Goal: Information Seeking & Learning: Learn about a topic

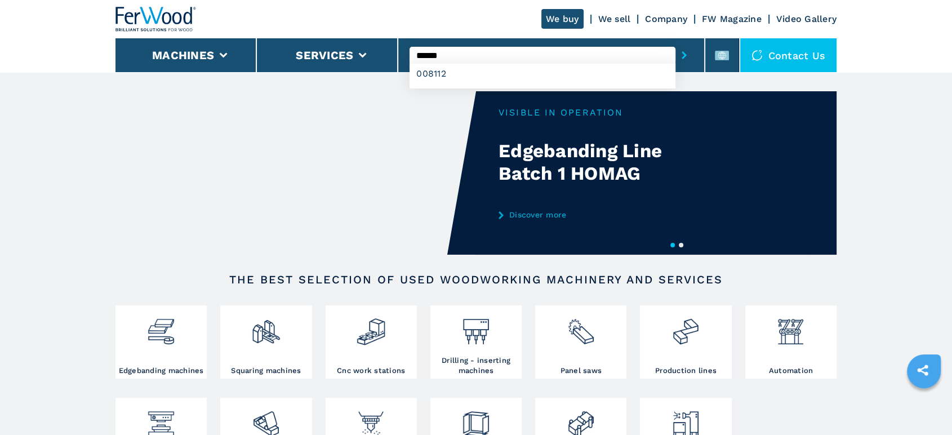
type input "******"
click at [675, 42] on button "submit-button" at bounding box center [683, 55] width 17 height 26
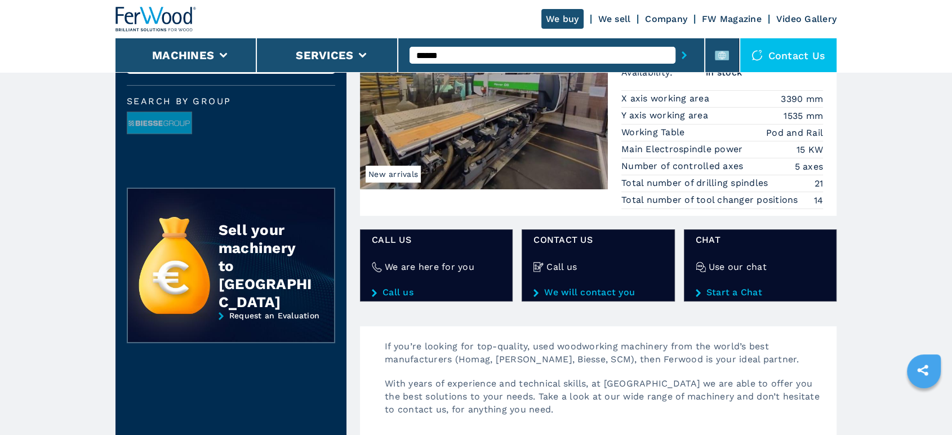
scroll to position [37, 0]
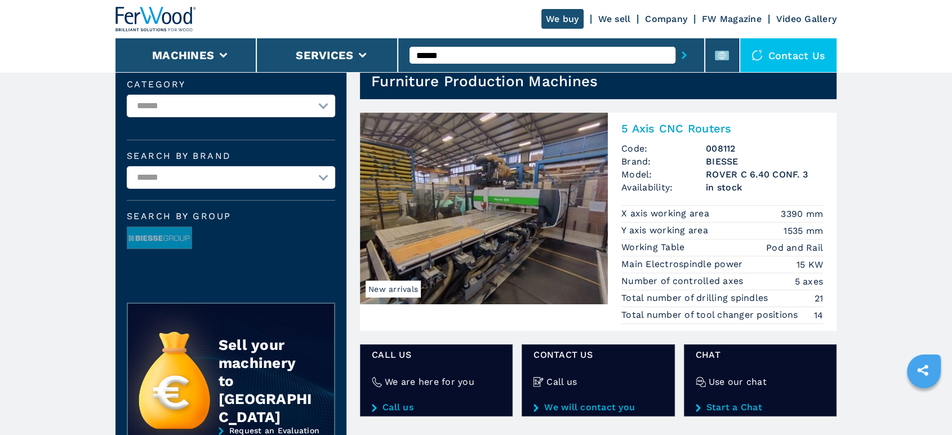
click at [592, 188] on img at bounding box center [484, 208] width 248 height 191
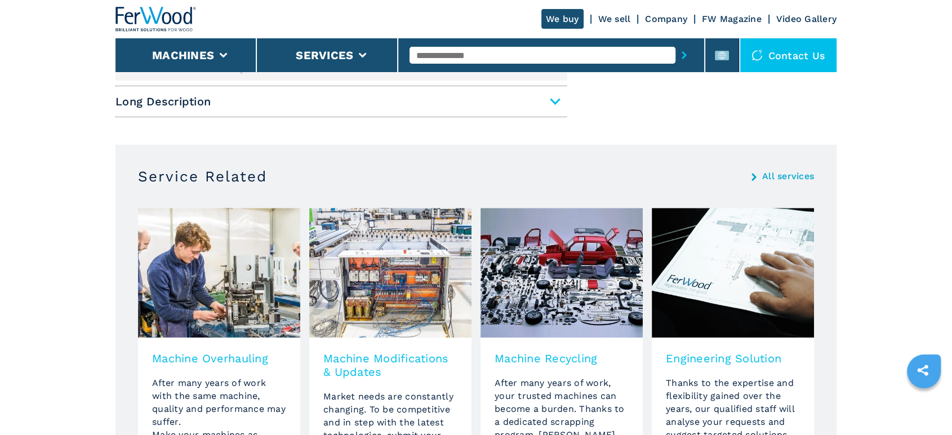
scroll to position [563, 0]
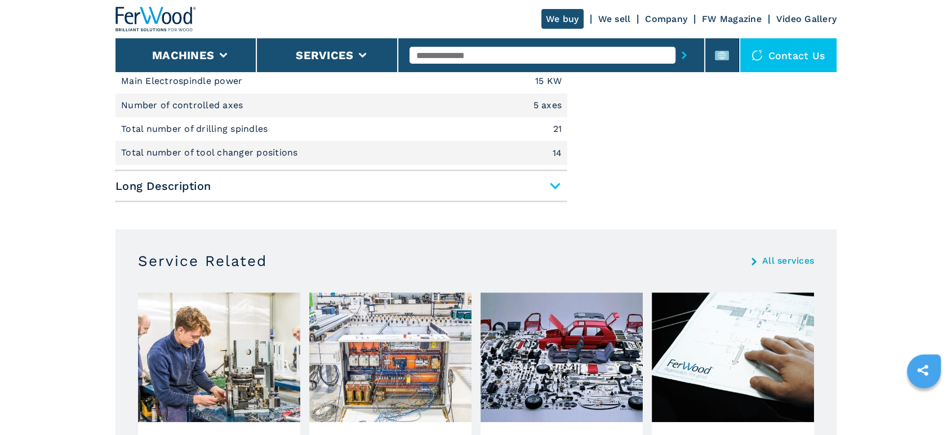
click at [546, 196] on span "Long Description" at bounding box center [341, 186] width 452 height 20
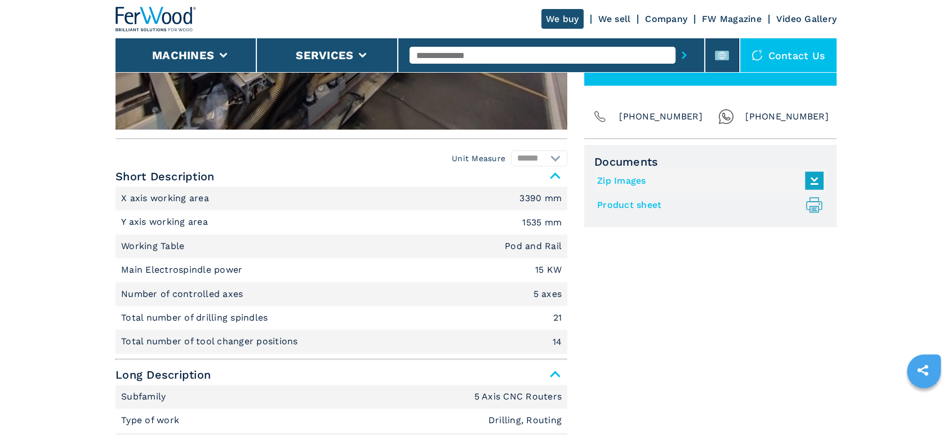
scroll to position [375, 0]
click at [631, 213] on link "Product sheet .prefix__st0{stroke-linecap:round;stroke-linejoin:round}.prefix__…" at bounding box center [707, 204] width 221 height 19
